Goal: Information Seeking & Learning: Check status

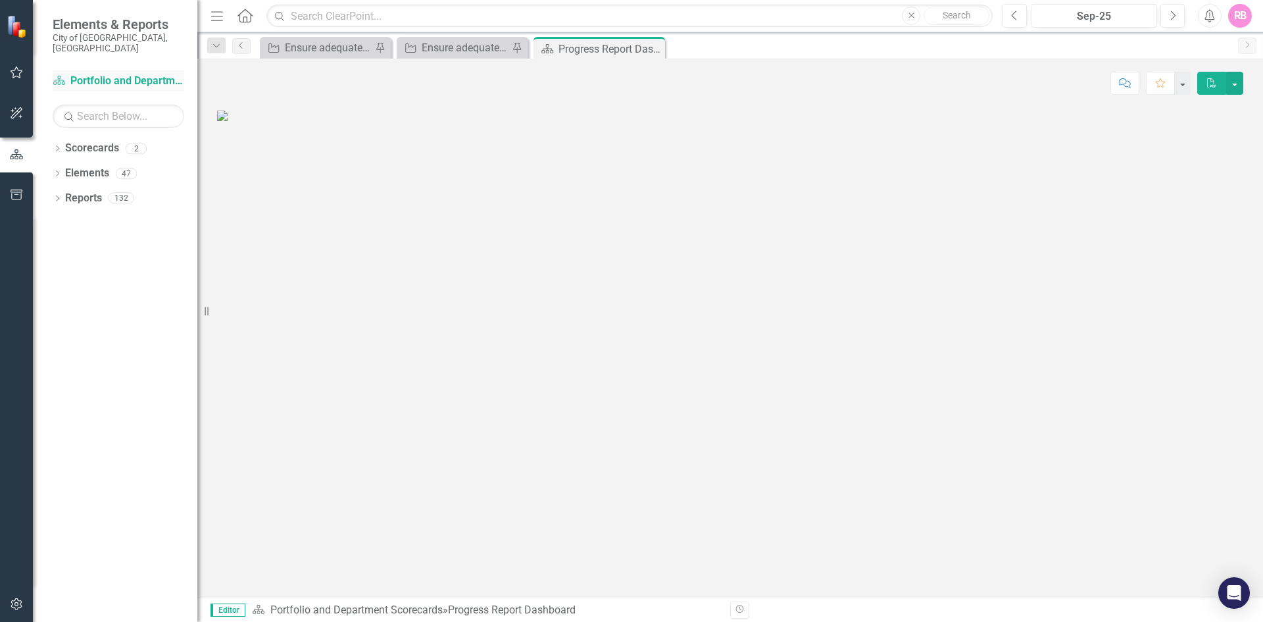
click at [133, 74] on link "Scorecard Portfolio and Department Scorecards" at bounding box center [119, 81] width 132 height 15
click at [113, 74] on link "Scorecard Portfolio and Department Scorecards" at bounding box center [119, 81] width 132 height 15
click at [57, 171] on icon "Dropdown" at bounding box center [57, 174] width 9 height 7
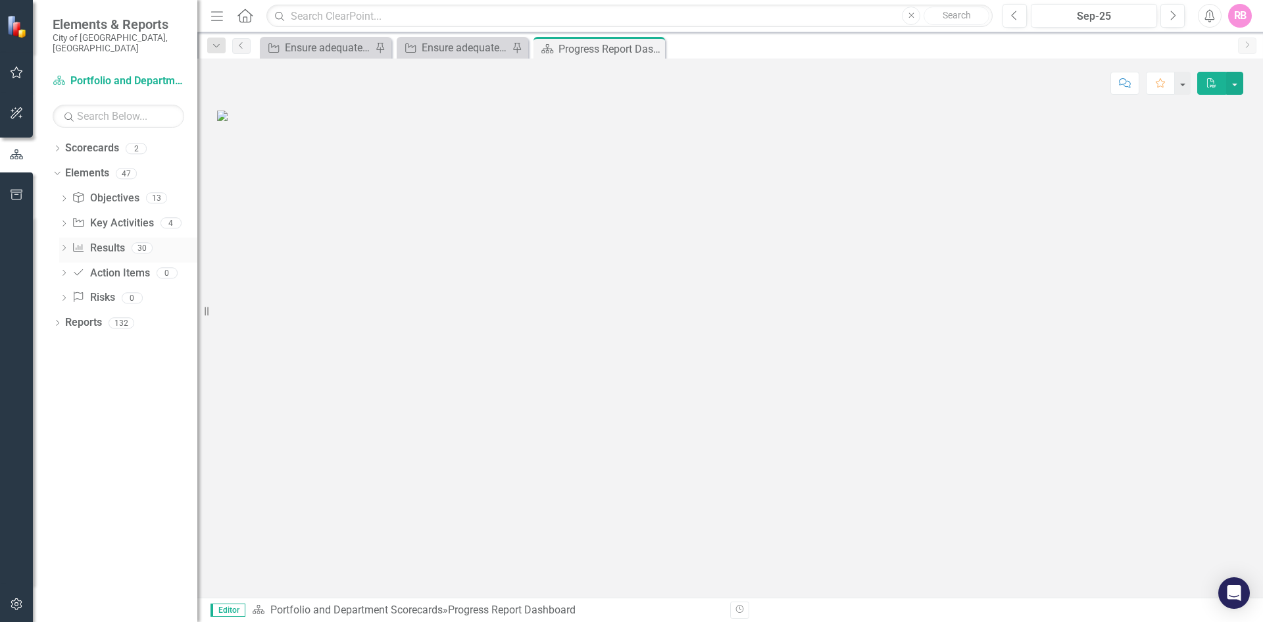
click at [112, 241] on link "Result Results" at bounding box center [98, 248] width 53 height 15
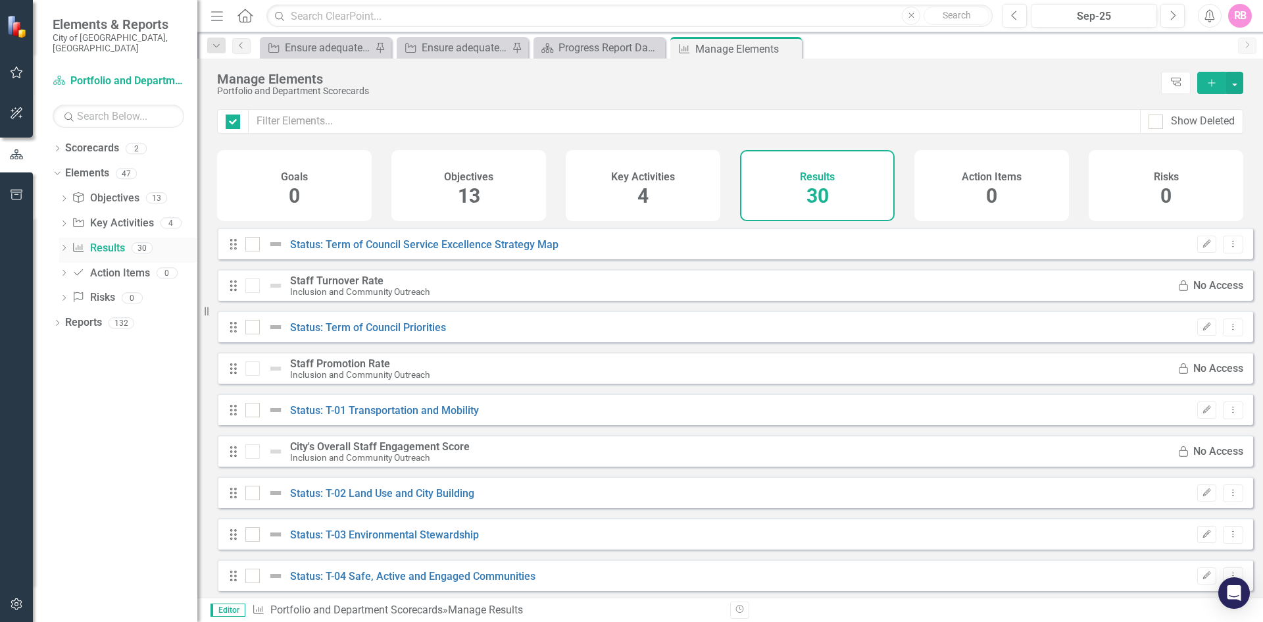
checkbox input "false"
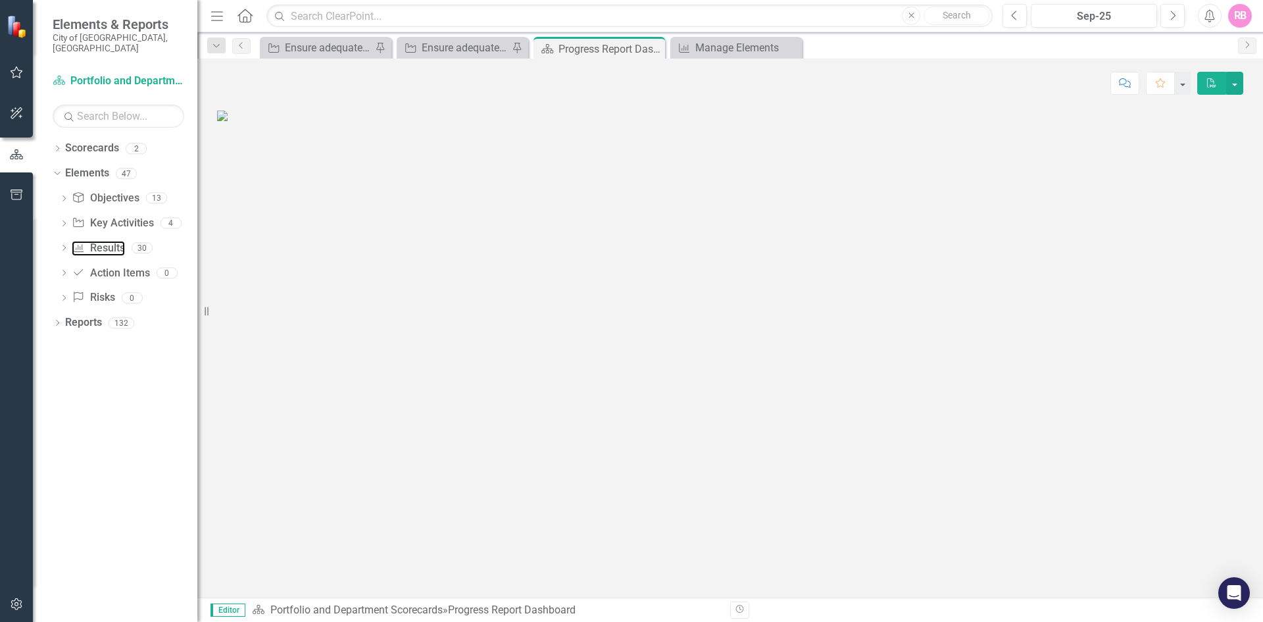
scroll to position [66, 0]
click at [96, 74] on link "Scorecard Portfolio and Department Scorecards" at bounding box center [119, 81] width 132 height 15
click at [58, 146] on icon "Dropdown" at bounding box center [57, 149] width 9 height 7
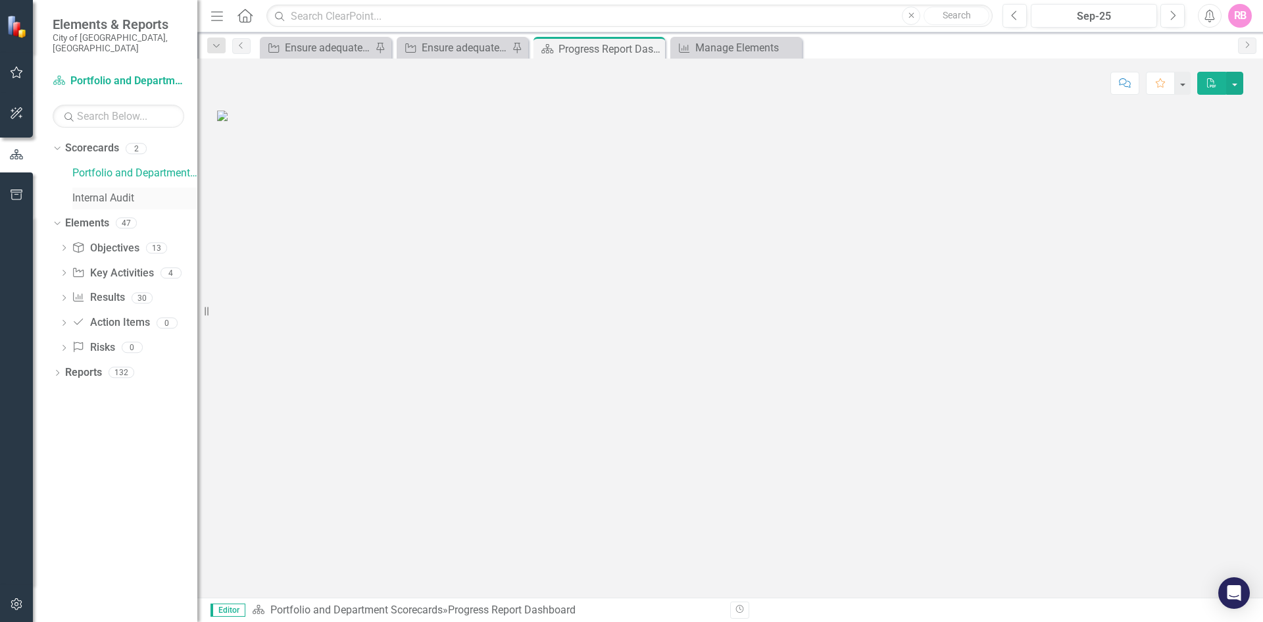
click at [119, 191] on link "Internal Audit" at bounding box center [134, 198] width 125 height 15
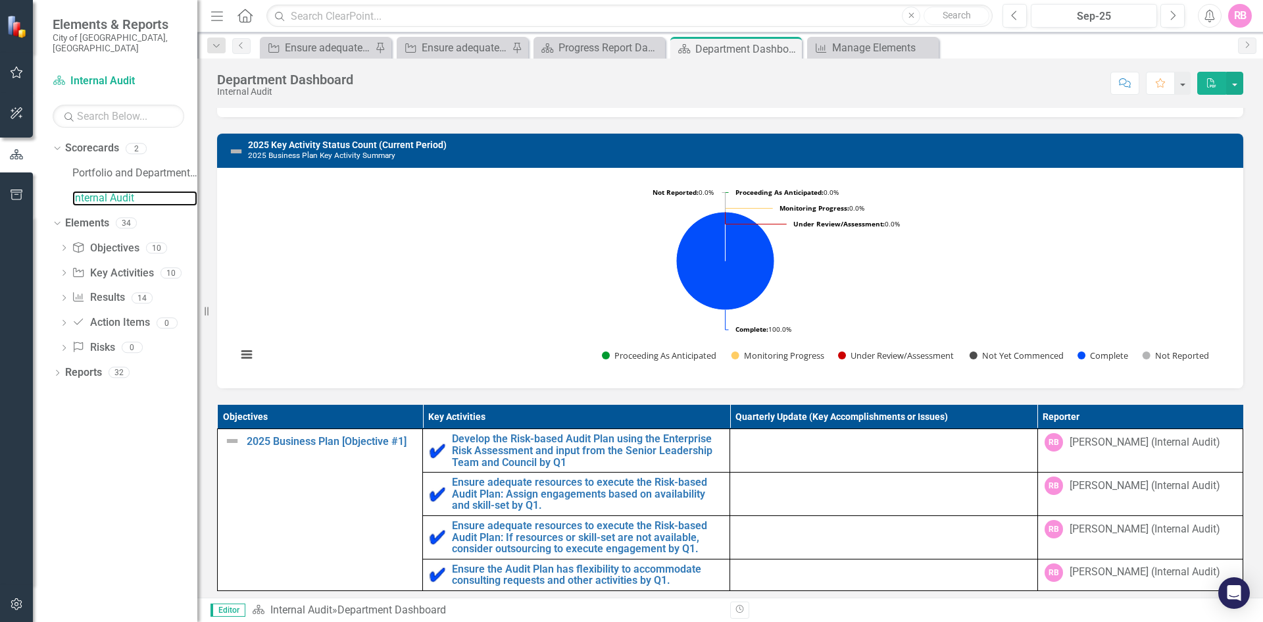
scroll to position [329, 0]
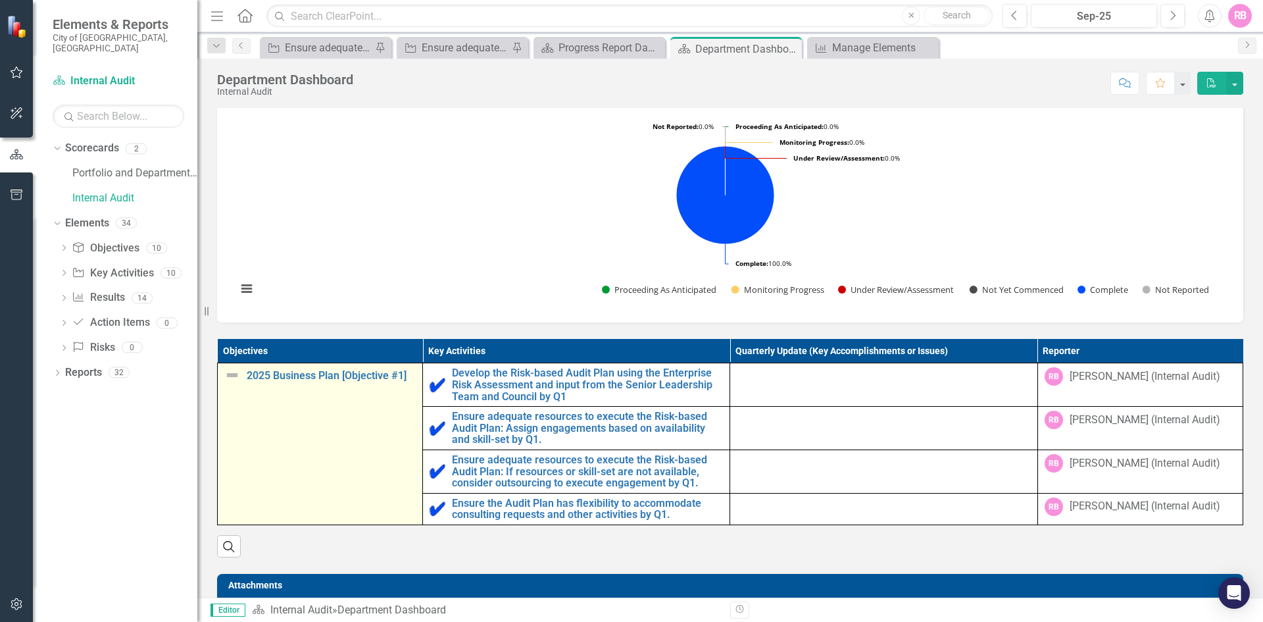
click at [230, 383] on img at bounding box center [232, 375] width 16 height 16
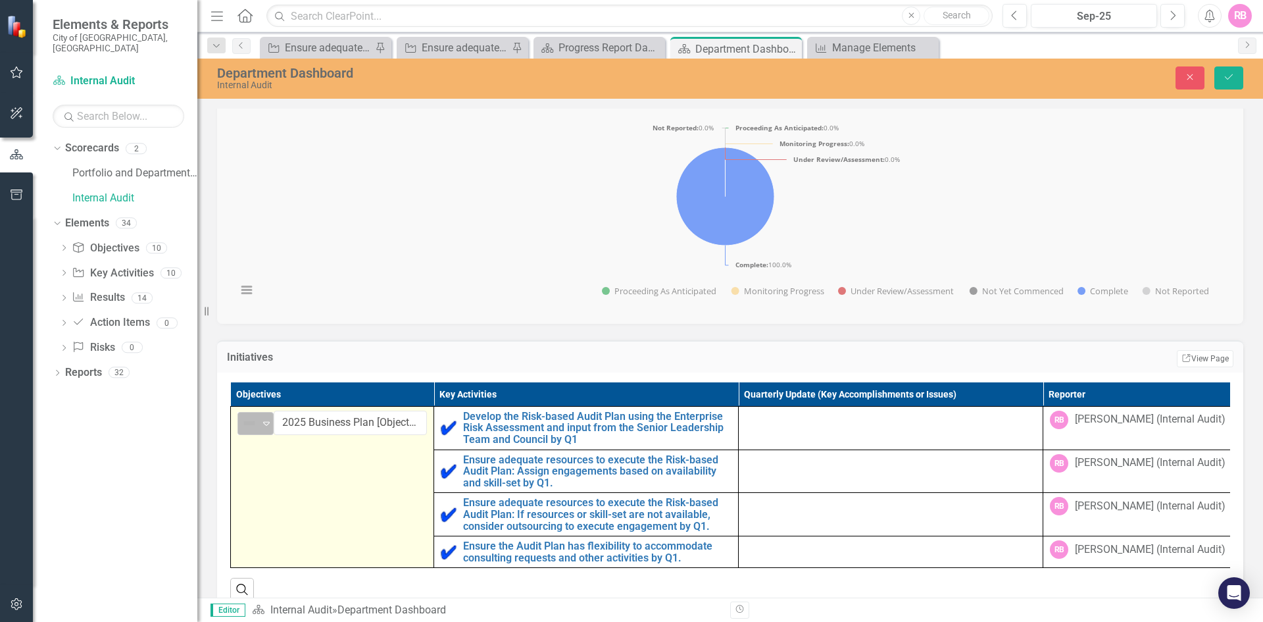
click at [266, 428] on icon "Expand" at bounding box center [266, 423] width 13 height 11
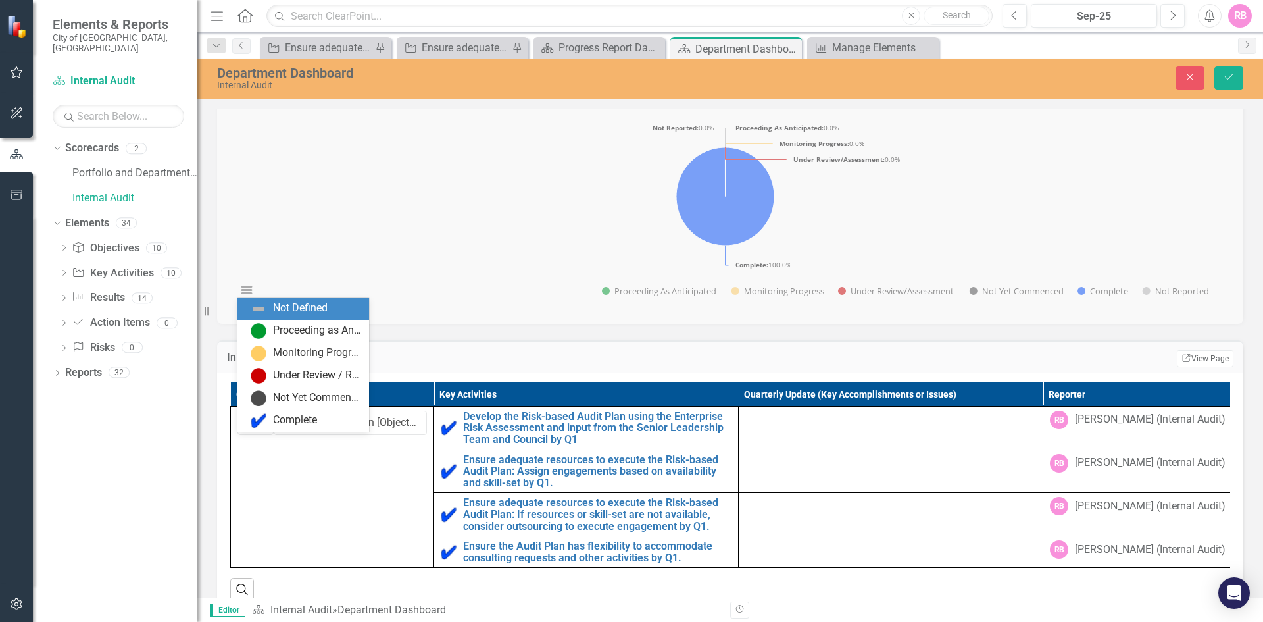
click at [285, 212] on div "2025 Key Activity Status Count (Current Period) 2025 Business Plan Key Activity…" at bounding box center [730, 188] width 1046 height 272
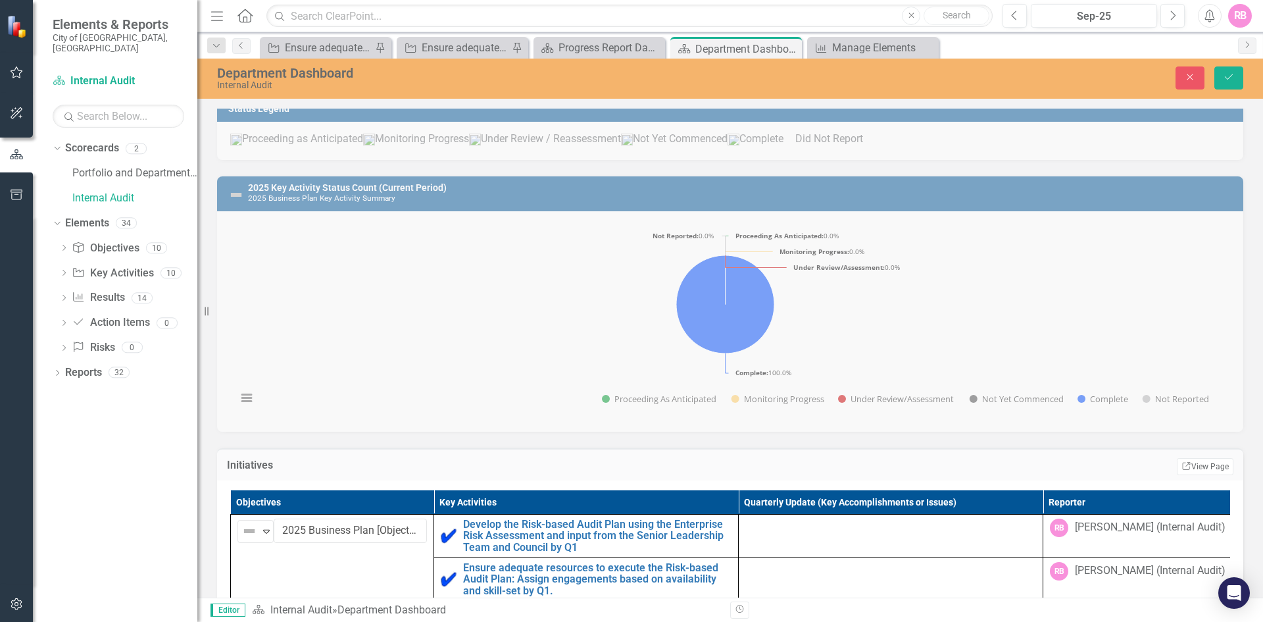
scroll to position [194, 0]
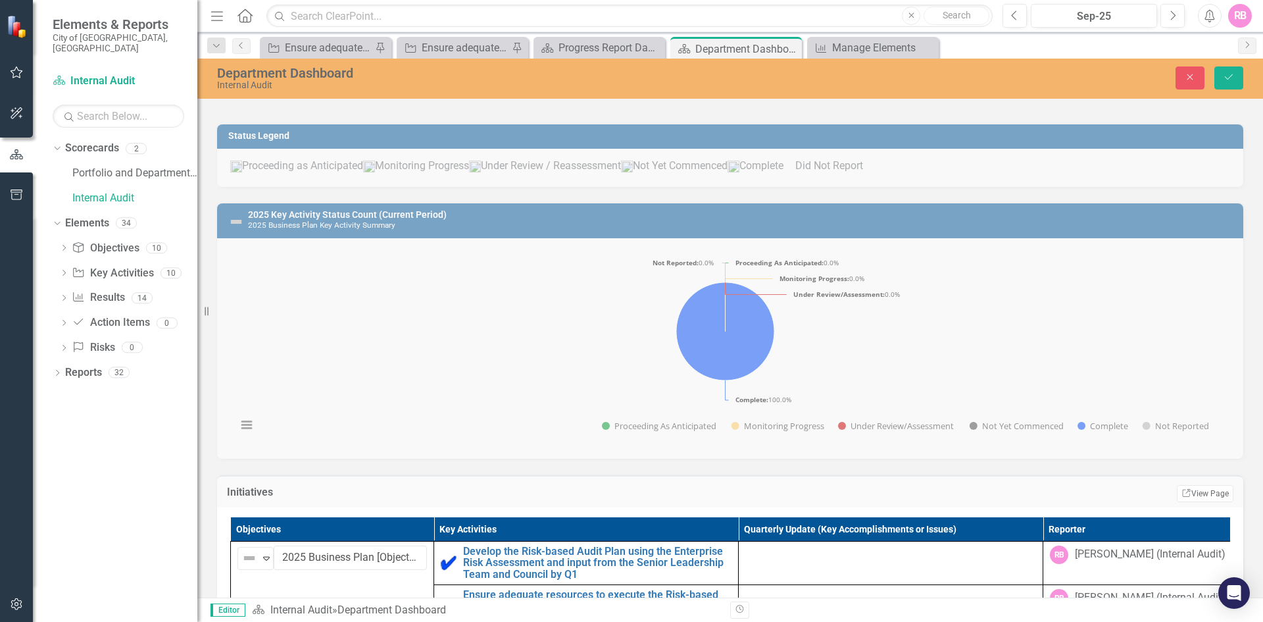
click at [236, 241] on div "2025 Key Activity Status Count (Current Period) 2025 Business Plan Key Activity…" at bounding box center [730, 323] width 1046 height 272
click at [371, 379] on div "2025 Key Activity Status Count (Current Period) 2025 Business Plan Key Activity…" at bounding box center [730, 323] width 1046 height 272
click at [707, 323] on div "2025 Key Activity Status Count (Current Period) 2025 Business Plan Key Activity…" at bounding box center [730, 323] width 1046 height 272
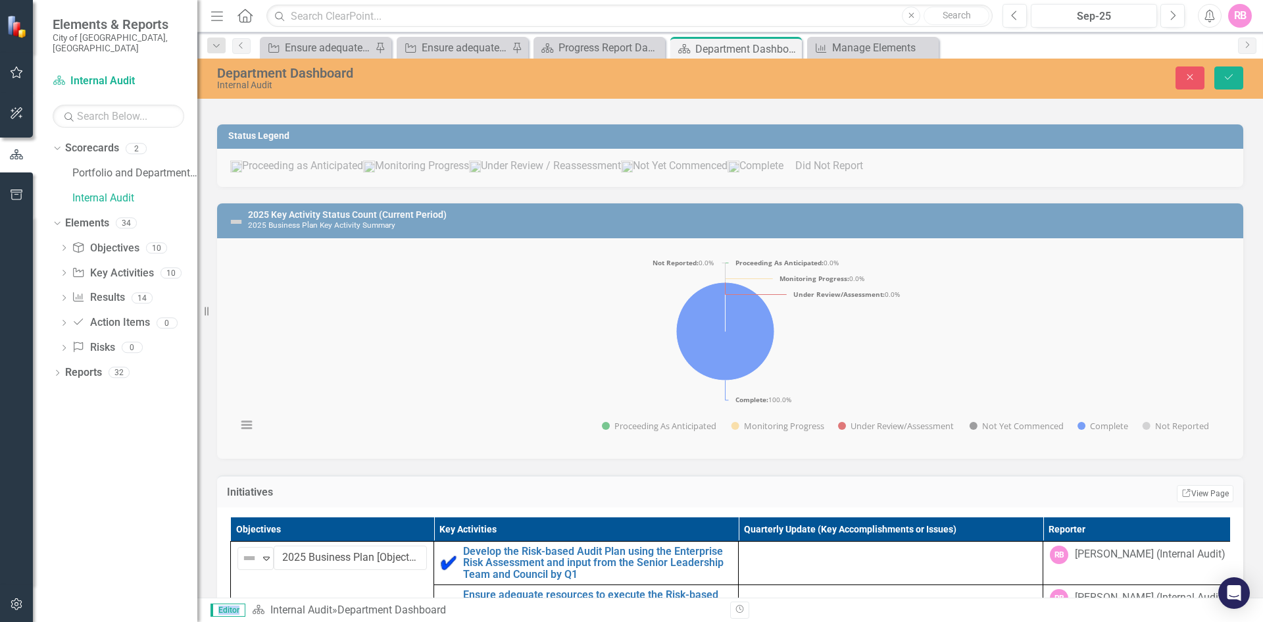
click at [707, 323] on div "2025 Key Activity Status Count (Current Period) 2025 Business Plan Key Activity…" at bounding box center [730, 323] width 1046 height 272
click at [352, 394] on div "2025 Key Activity Status Count (Current Period) 2025 Business Plan Key Activity…" at bounding box center [730, 323] width 1046 height 272
click at [305, 459] on div "2025 Key Activity Status Count (Current Period) 2025 Business Plan Key Activity…" at bounding box center [730, 323] width 1046 height 272
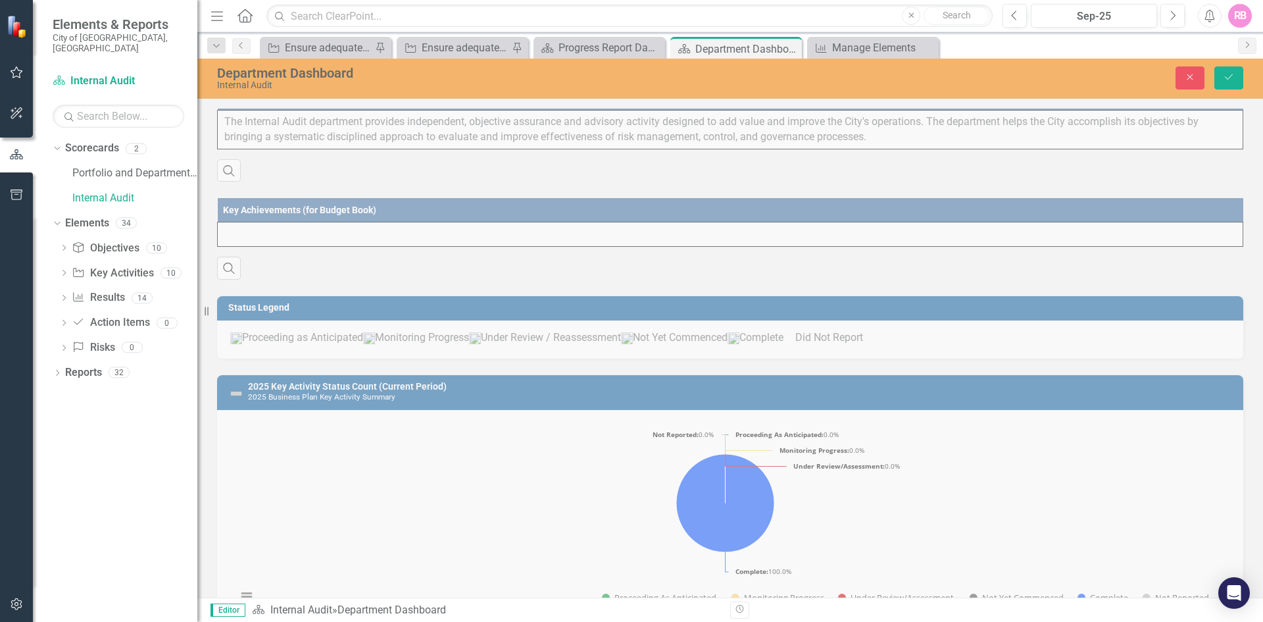
scroll to position [0, 0]
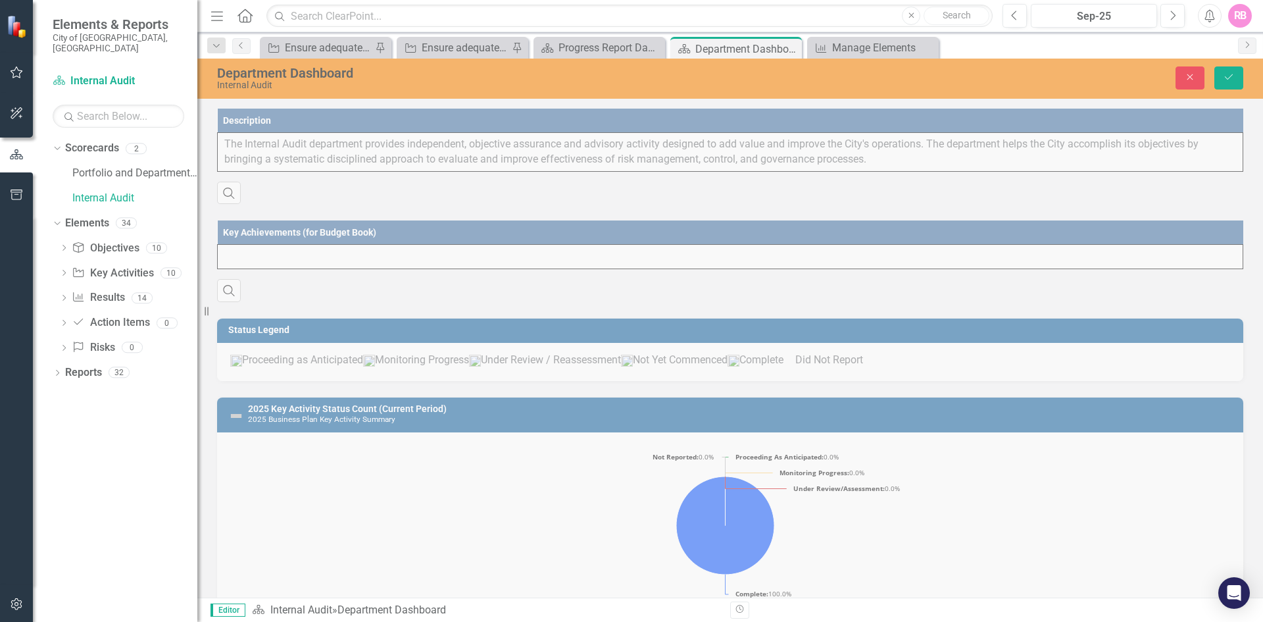
click at [169, 405] on div "Dropdown Scorecards 2 Portfolio and Department Scorecards Internal Audit Dropdo…" at bounding box center [115, 379] width 164 height 484
click at [216, 339] on div "Status Legend Proceeding as Anticipated Monitoring Progress Under Review / Reas…" at bounding box center [730, 341] width 1046 height 79
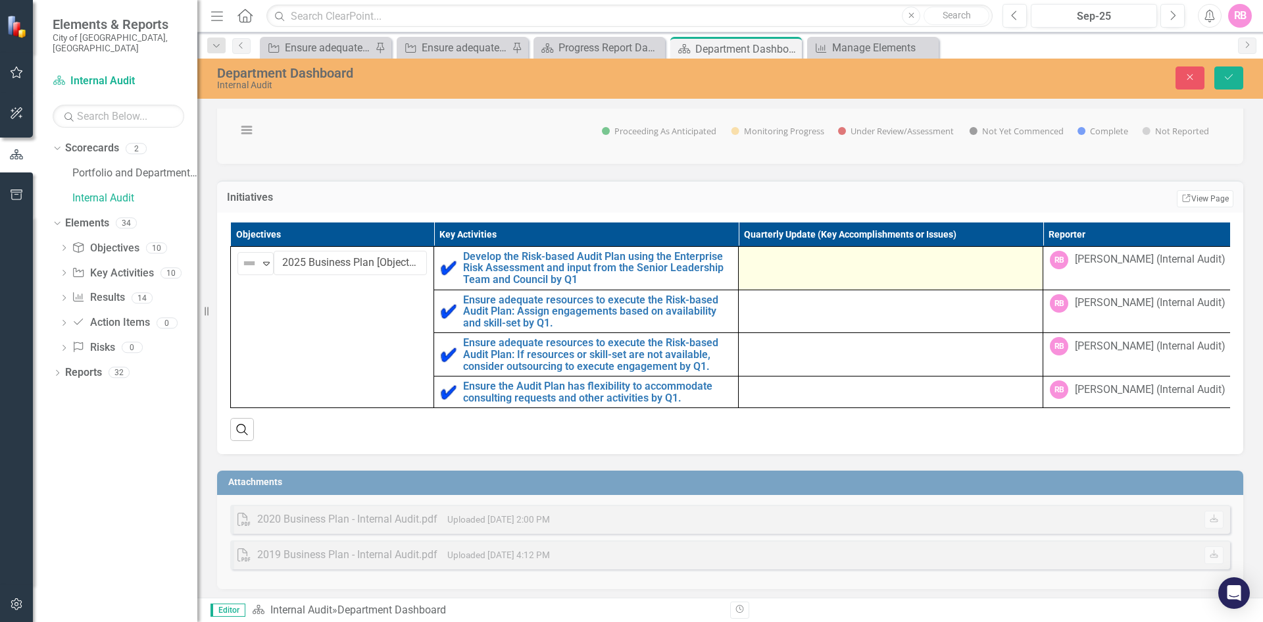
scroll to position [523, 0]
